Goal: Use online tool/utility: Utilize a website feature to perform a specific function

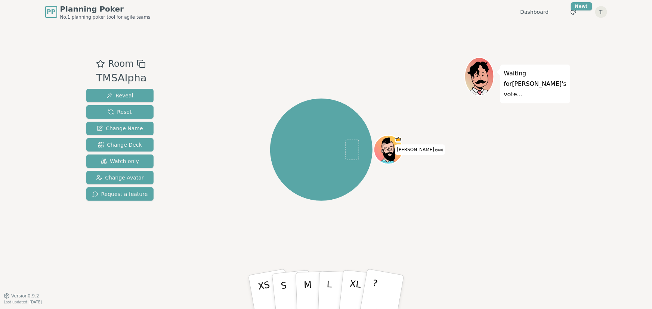
click at [371, 28] on div "Room TMSAlpha Reveal Reset Change Name Change Deck Watch only Change Avatar Req…" at bounding box center [326, 160] width 486 height 272
click at [130, 145] on span "Change Deck" at bounding box center [120, 144] width 44 height 7
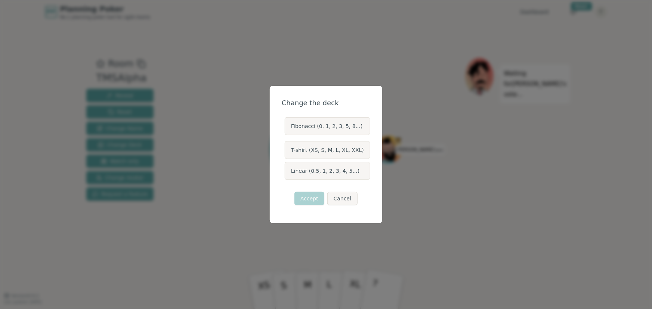
click at [322, 126] on label "Fibonacci (0, 1, 2, 3, 5, 8...)" at bounding box center [328, 126] width 86 height 18
click at [287, 126] on button "Fibonacci (0, 1, 2, 3, 5, 8...)" at bounding box center [284, 126] width 6 height 6
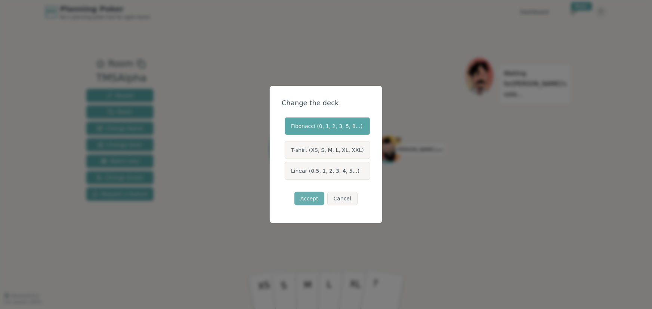
click at [306, 198] on button "Accept" at bounding box center [309, 198] width 30 height 13
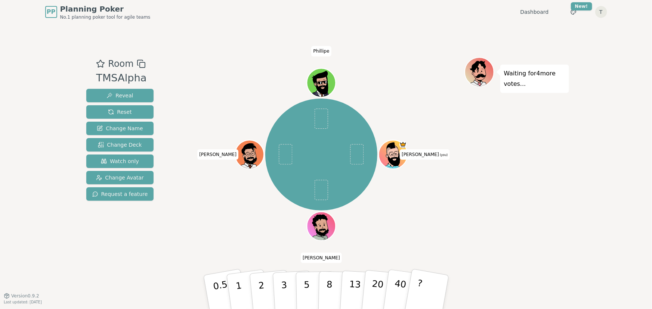
click at [397, 47] on div "Room TMSAlpha Reveal Reset Change Name Change Deck Watch only Change Avatar Req…" at bounding box center [326, 160] width 486 height 272
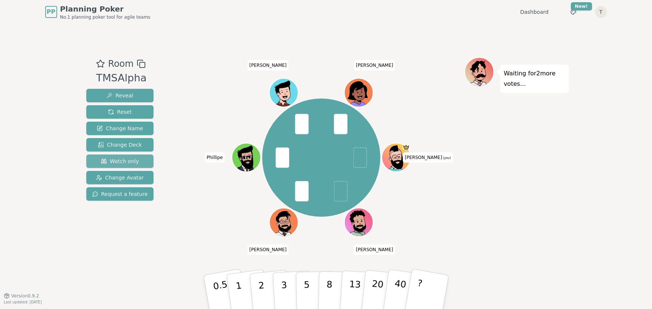
click at [115, 159] on span "Watch only" at bounding box center [120, 161] width 38 height 7
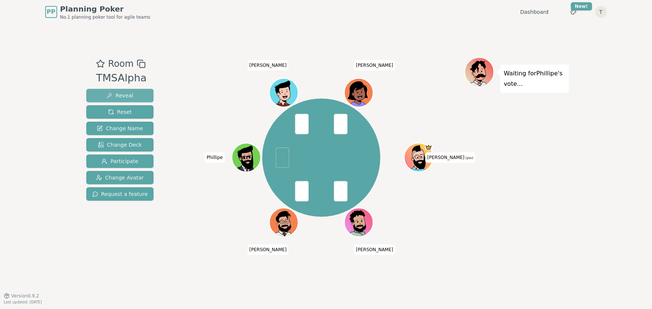
click at [119, 94] on span "Reveal" at bounding box center [119, 95] width 27 height 7
click at [121, 93] on span "Reveal" at bounding box center [119, 95] width 27 height 7
click at [136, 93] on button "Reveal" at bounding box center [120, 95] width 68 height 13
